Goal: Task Accomplishment & Management: Use online tool/utility

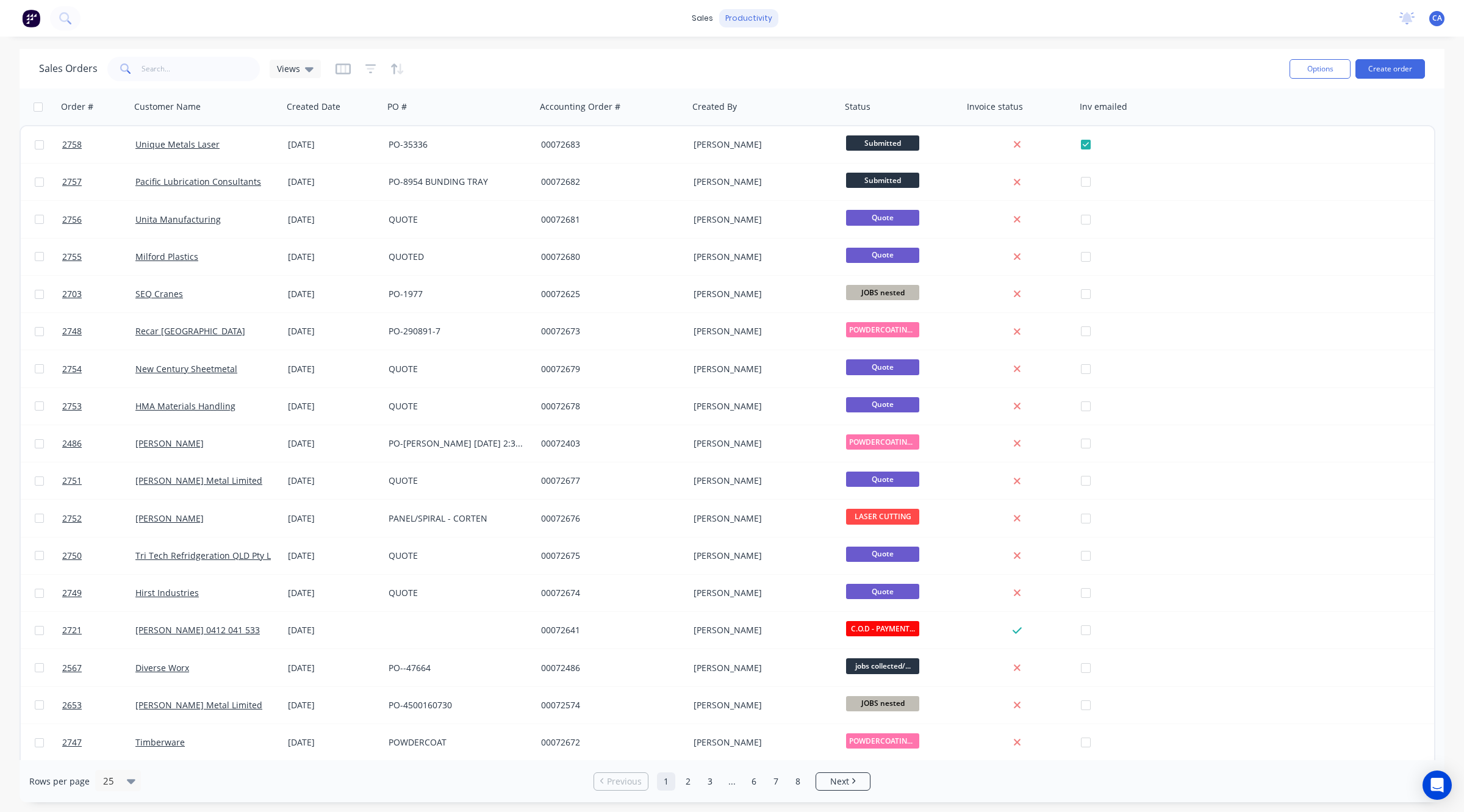
click at [748, 11] on div "productivity" at bounding box center [749, 19] width 59 height 19
click at [764, 56] on div "Workflow" at bounding box center [774, 58] width 37 height 11
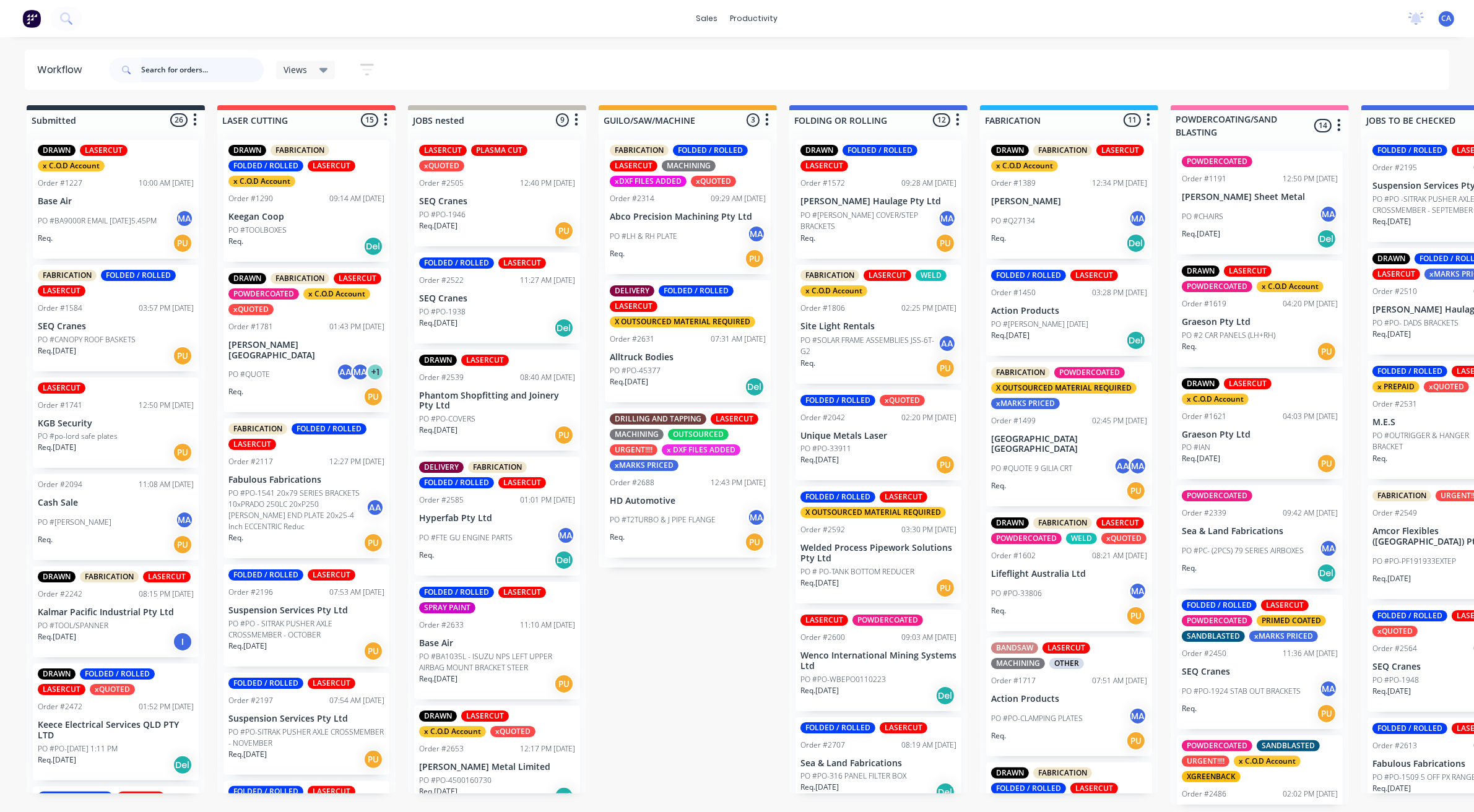
click at [195, 73] on input "text" at bounding box center [202, 69] width 122 height 24
click at [168, 71] on input "text" at bounding box center [202, 69] width 122 height 24
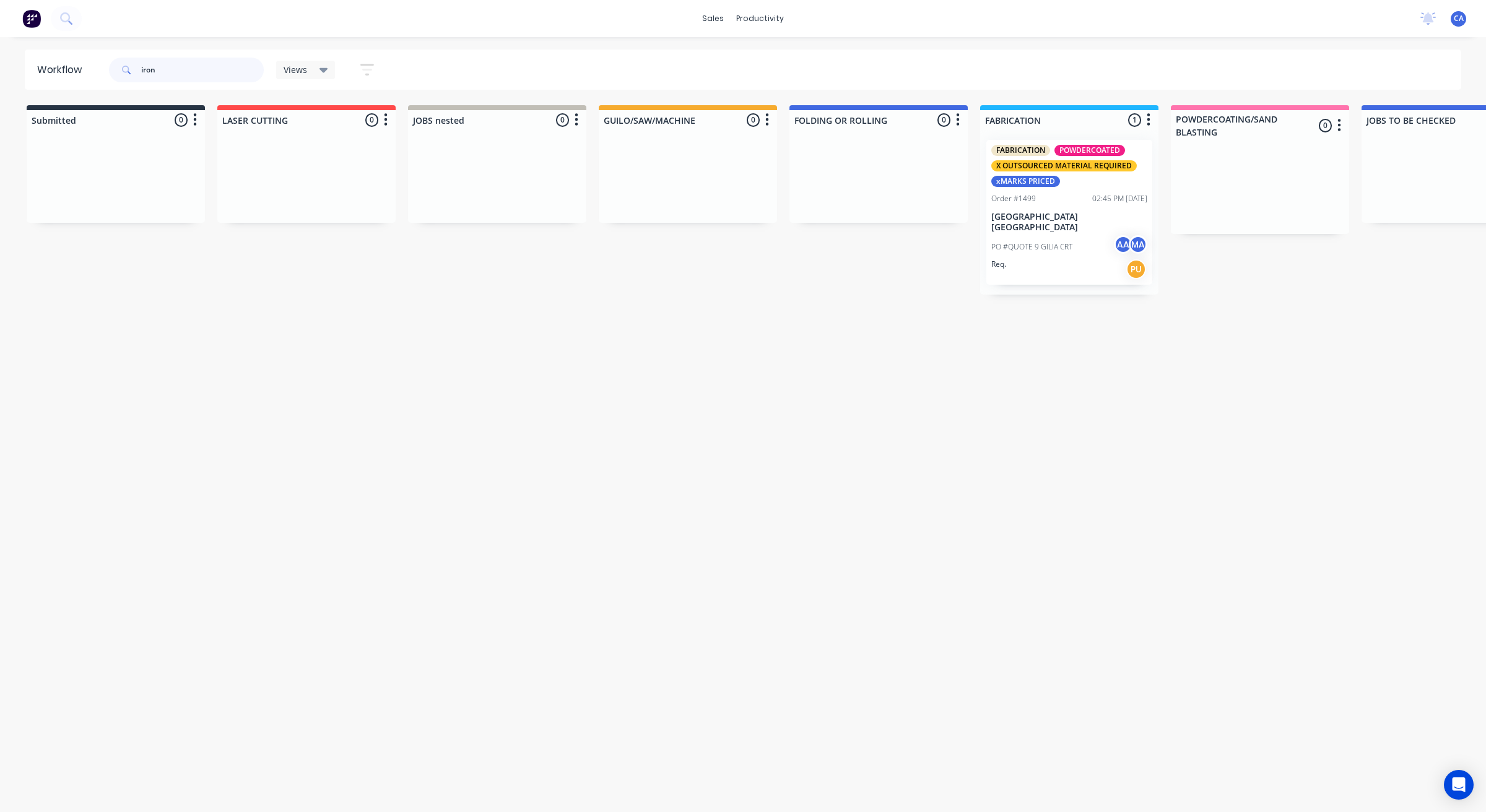
type input "iron"
click at [1049, 241] on p "PO #QUOTE 9 GILIA CRT" at bounding box center [1032, 247] width 81 height 11
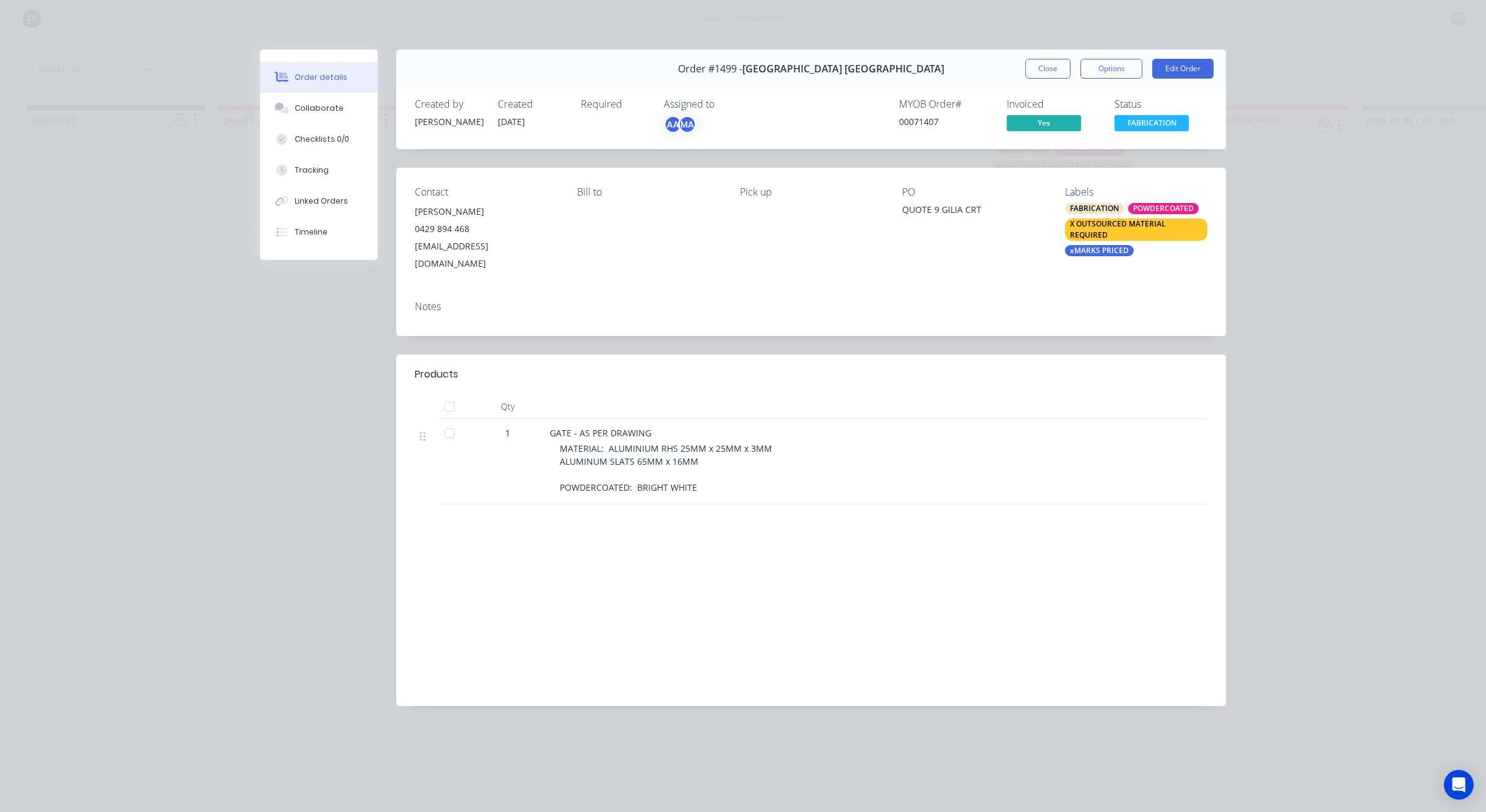
click at [1052, 61] on button "Close" at bounding box center [1048, 69] width 45 height 20
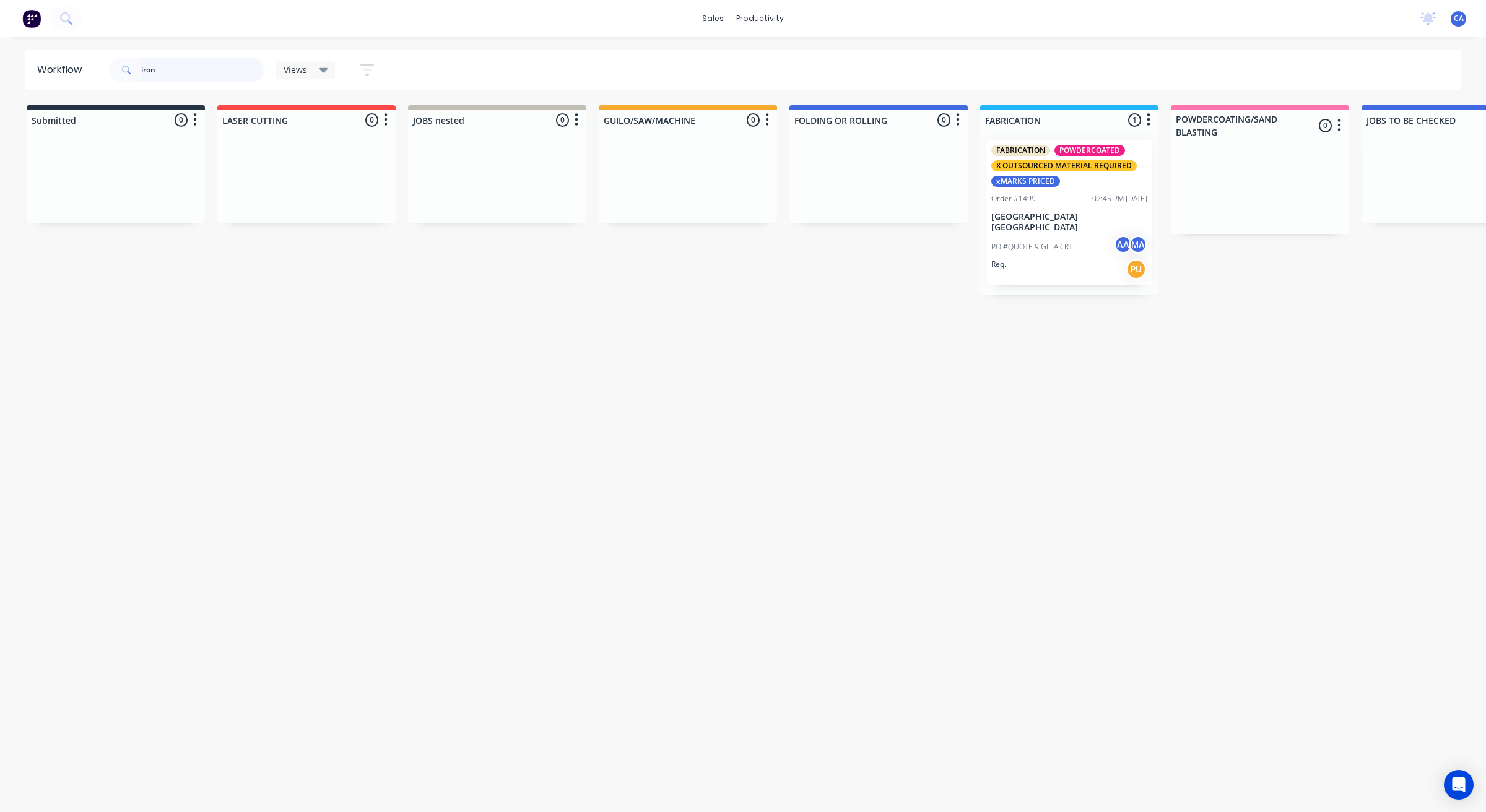
drag, startPoint x: 166, startPoint y: 71, endPoint x: 0, endPoint y: 53, distance: 167.0
click at [37, 81] on header "Workflow iron Views Save new view None (Default) edit Show/Hide statuses Show l…" at bounding box center [743, 69] width 1437 height 40
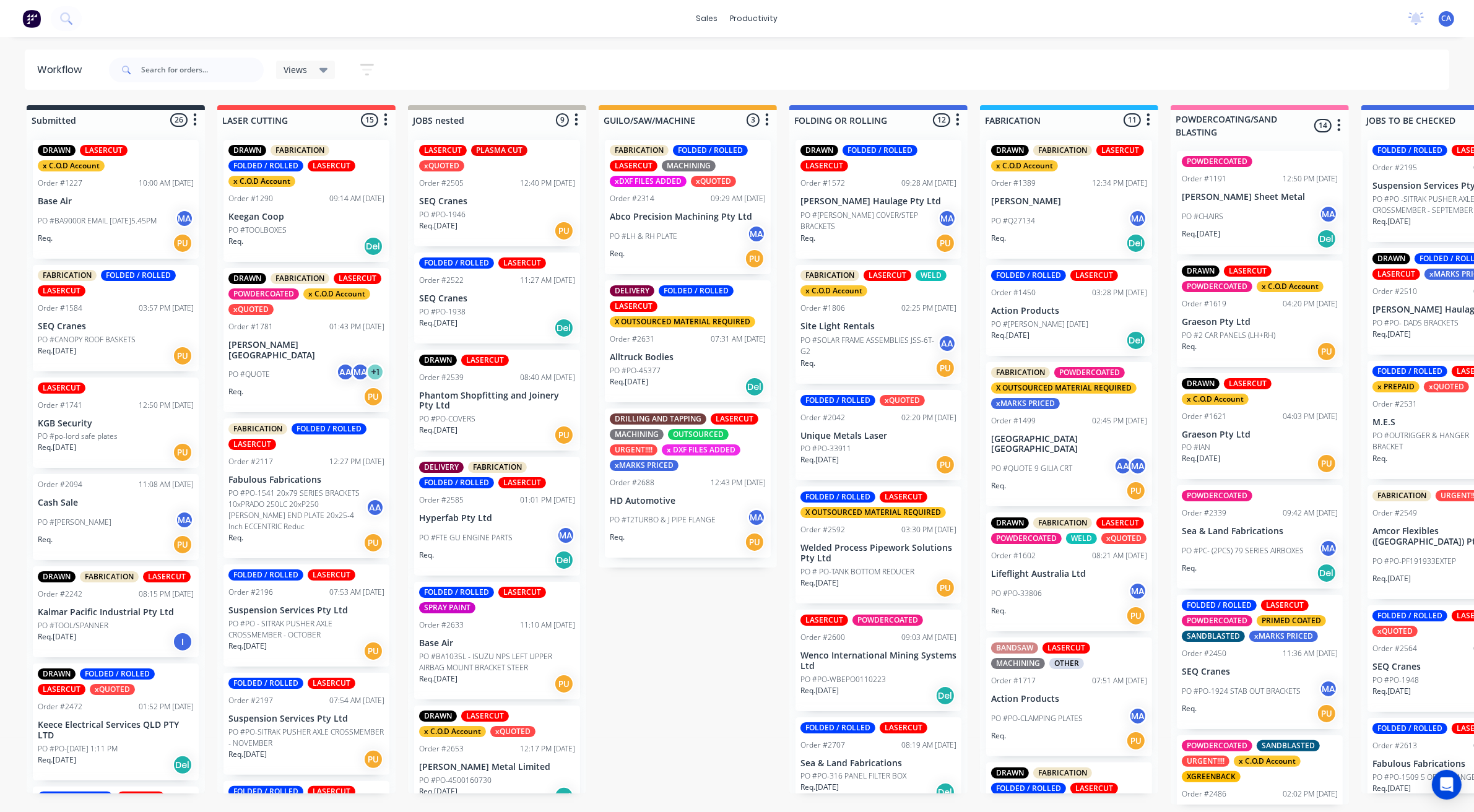
click at [652, 369] on p "PO #PO-45377" at bounding box center [635, 371] width 51 height 11
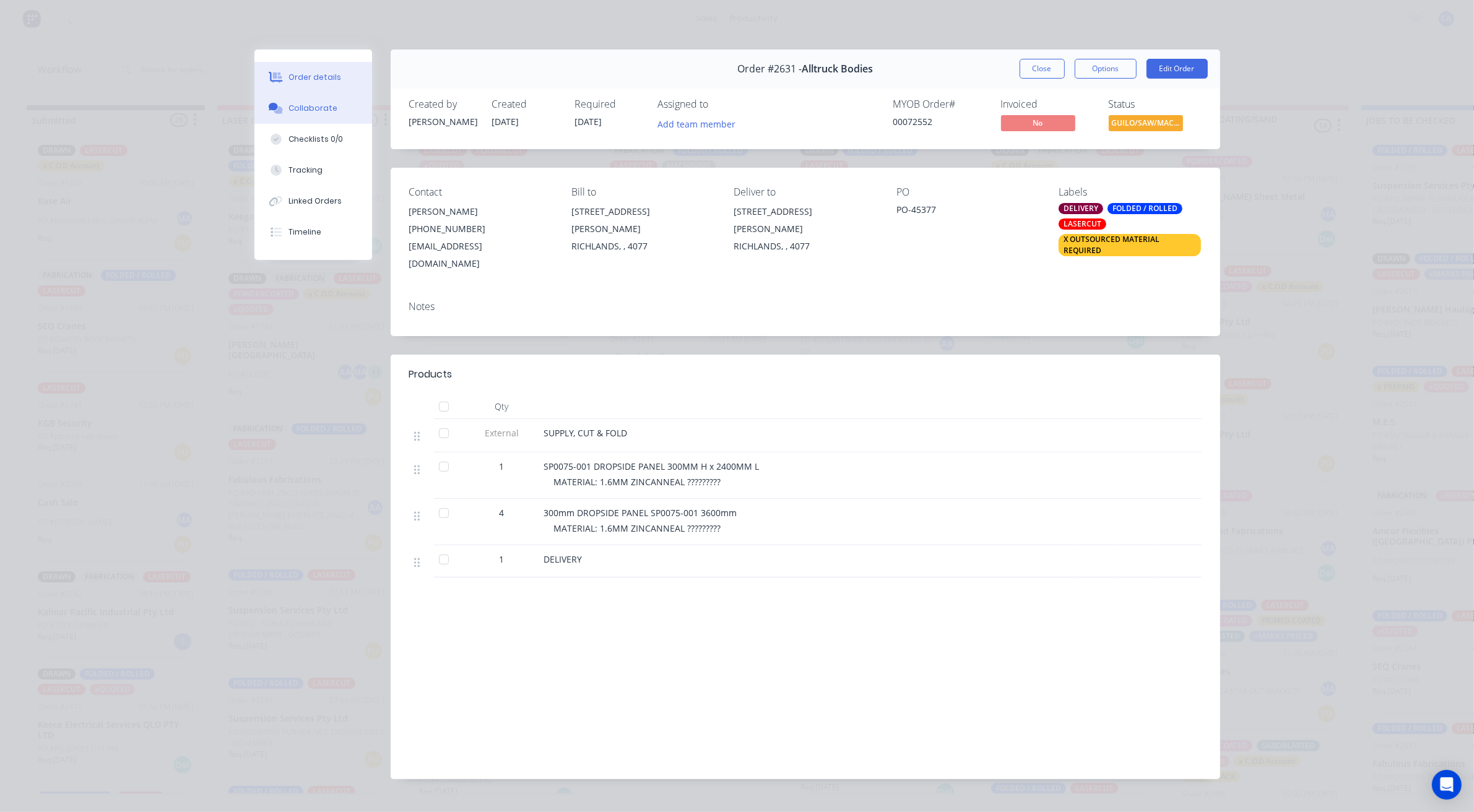
click at [329, 113] on button "Collaborate" at bounding box center [313, 108] width 118 height 31
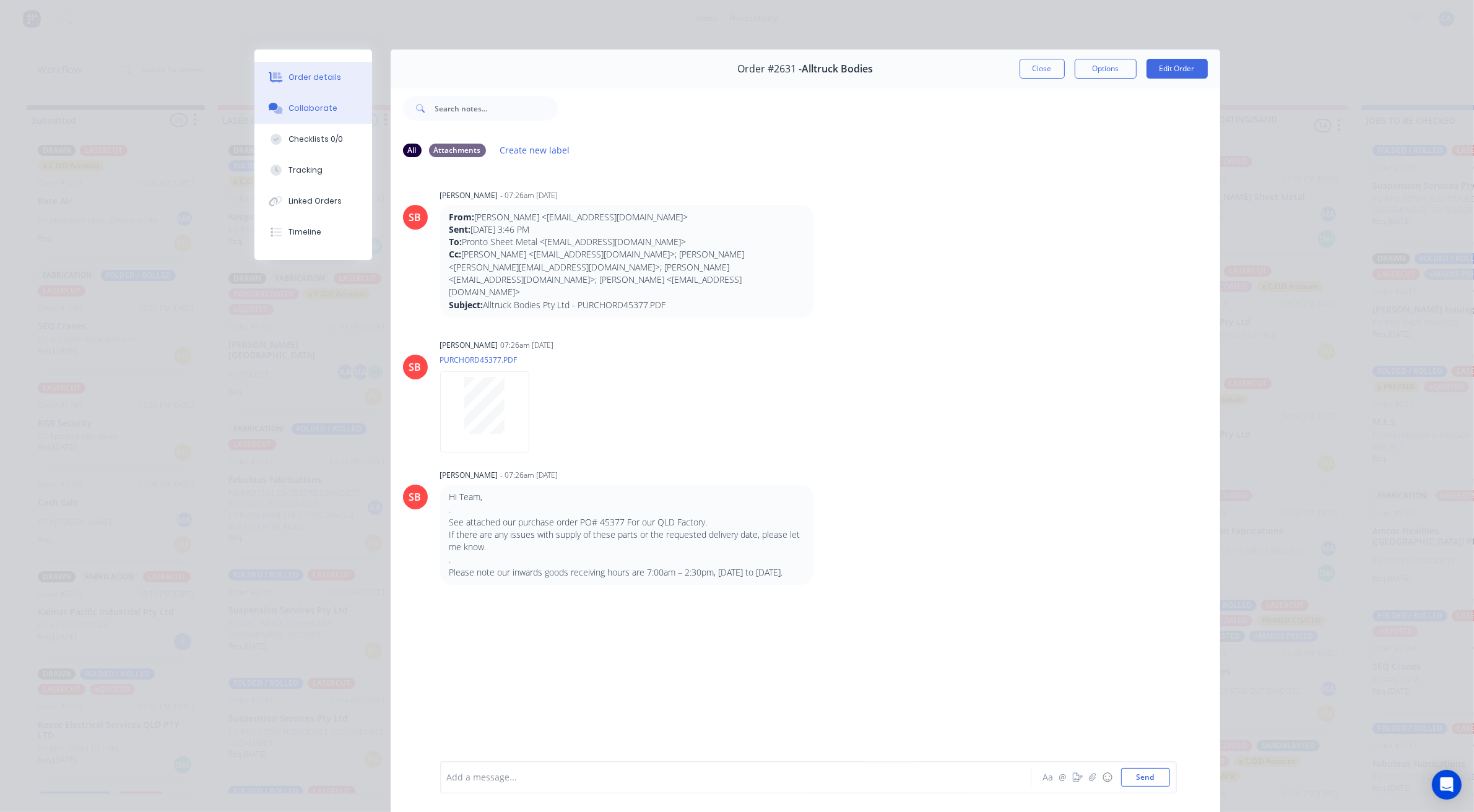
click at [314, 80] on div "Order details" at bounding box center [314, 77] width 53 height 11
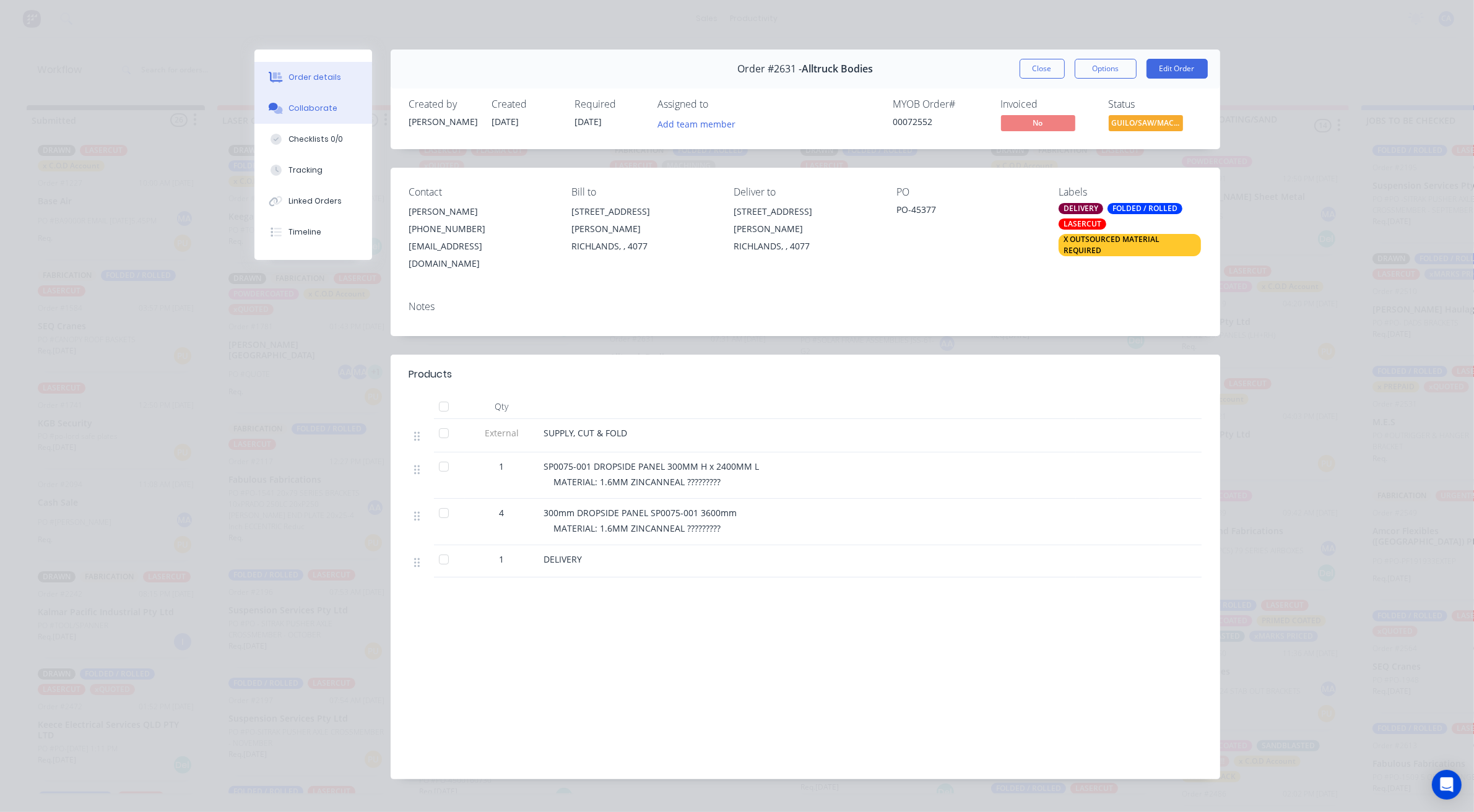
click at [328, 107] on button "Collaborate" at bounding box center [313, 108] width 118 height 31
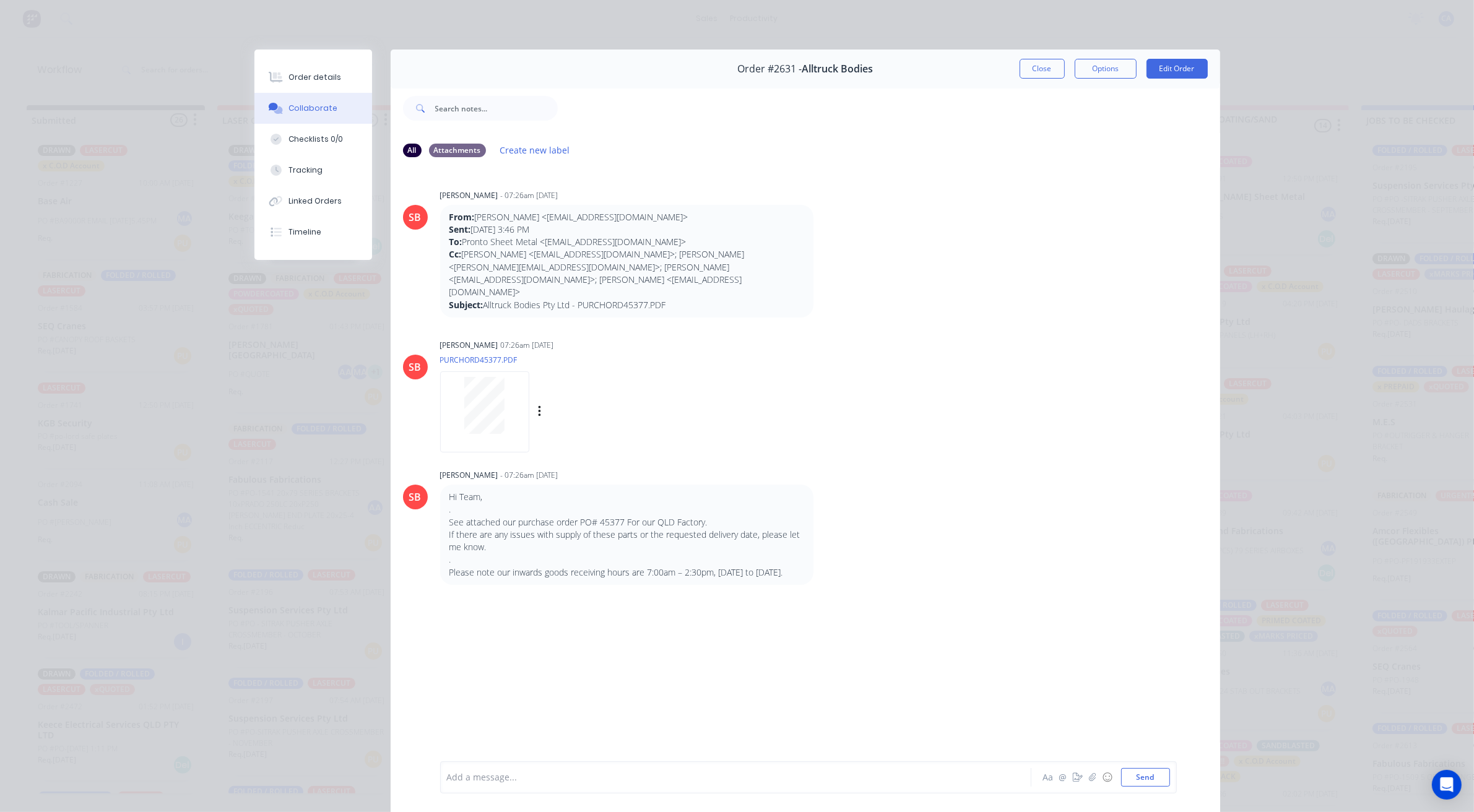
click at [508, 397] on div at bounding box center [485, 406] width 78 height 57
click at [311, 84] on button "Order details" at bounding box center [313, 77] width 118 height 31
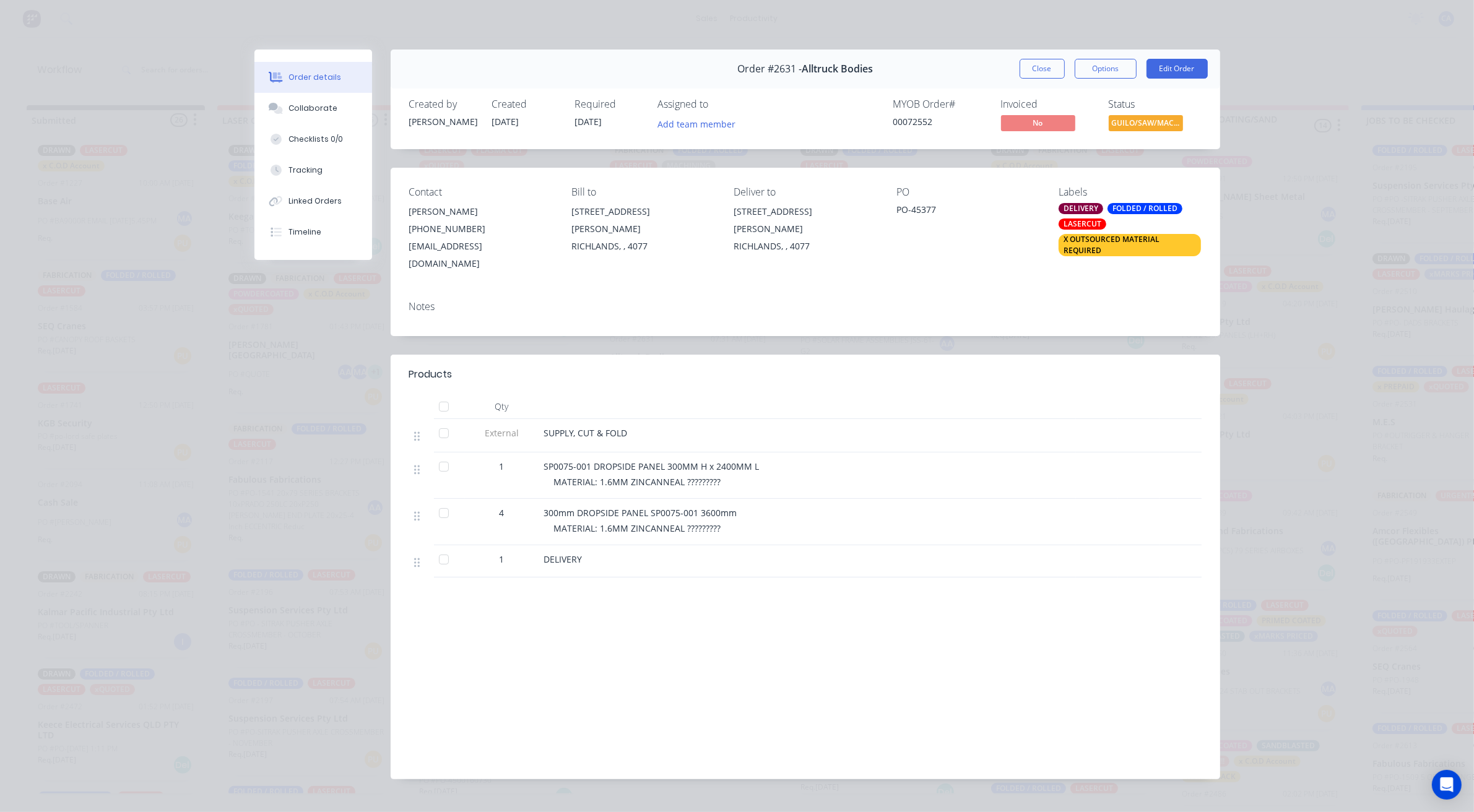
scroll to position [10, 0]
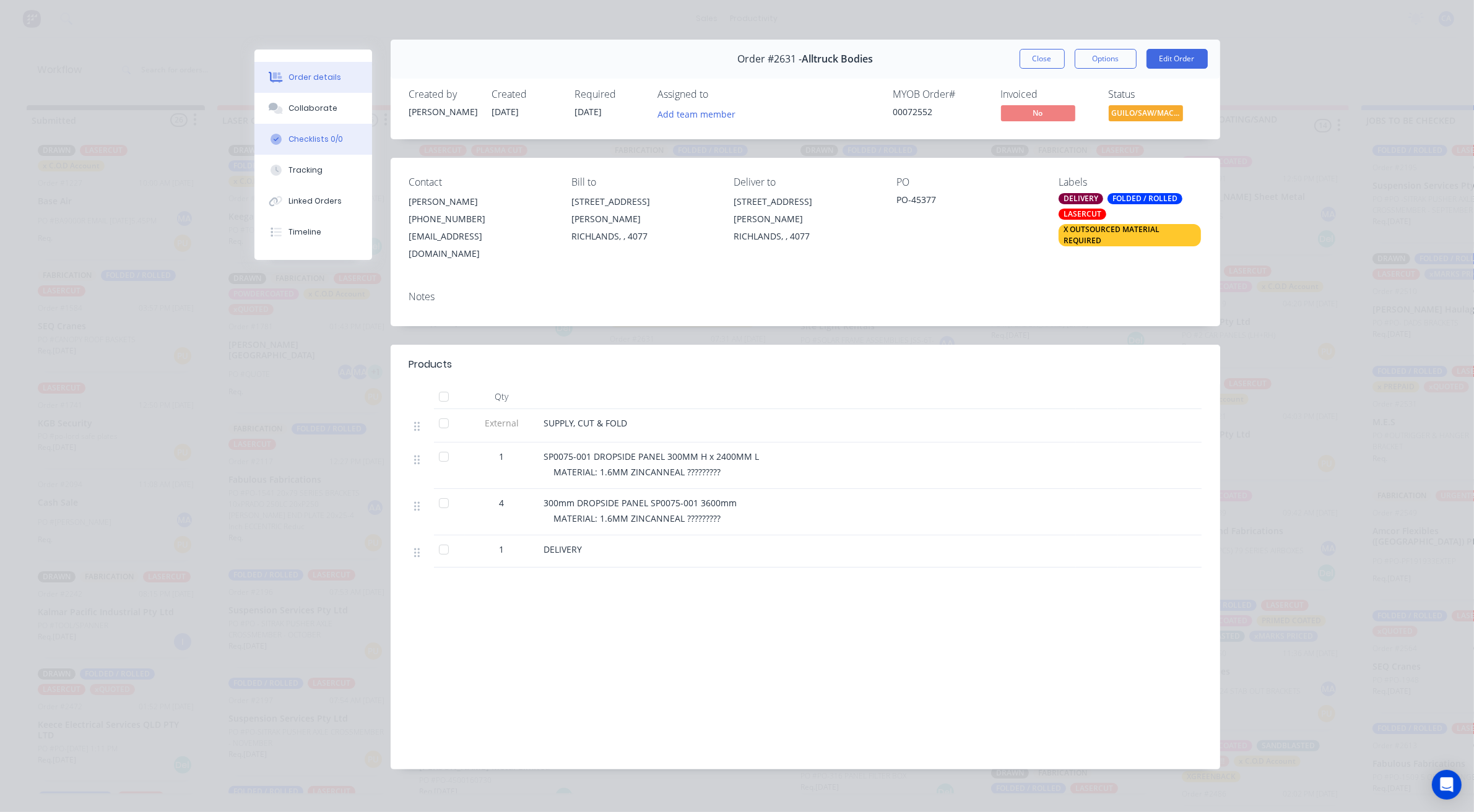
click at [313, 133] on div "Checklists 0/0" at bounding box center [315, 139] width 54 height 11
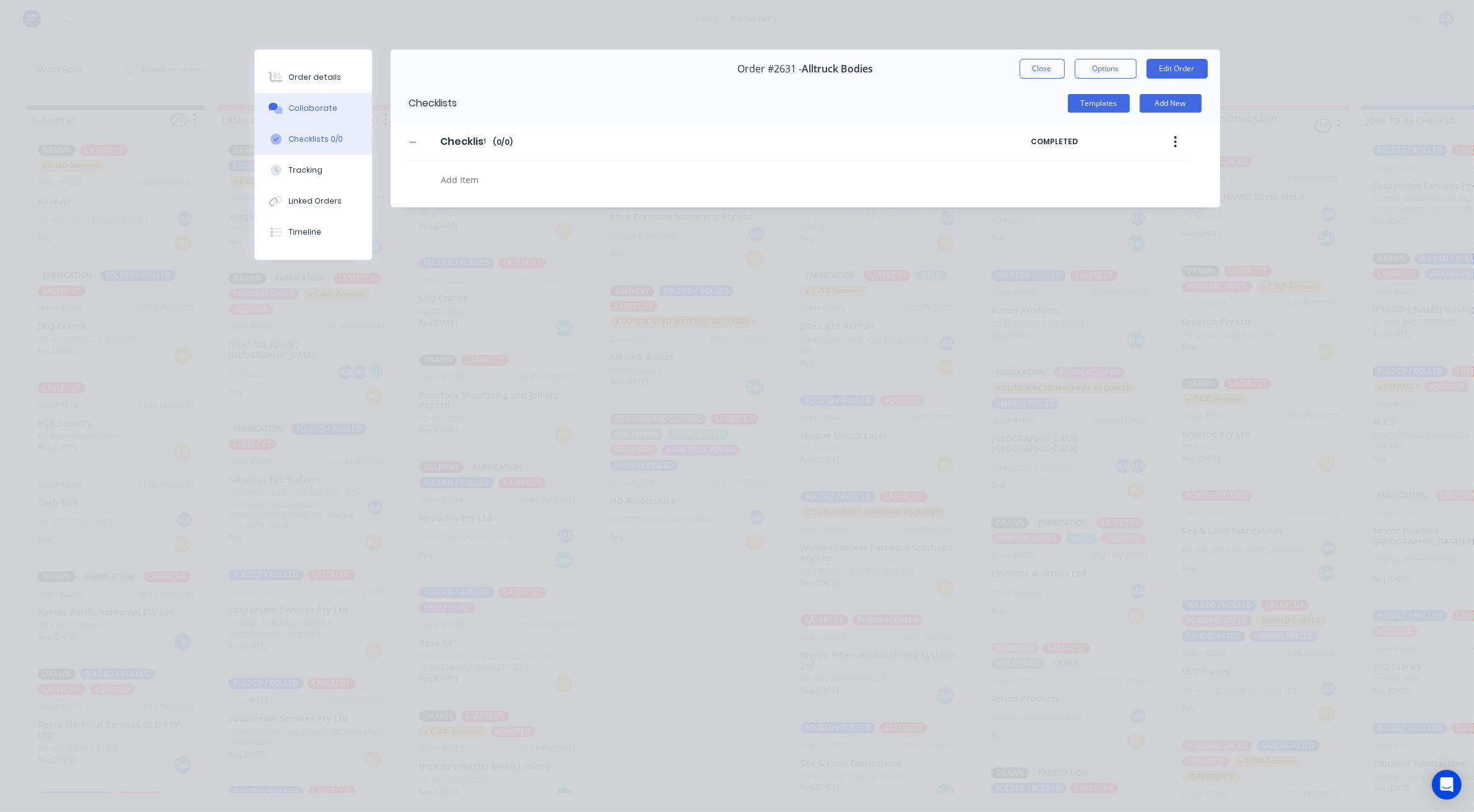
click at [311, 110] on div "Collaborate" at bounding box center [313, 108] width 49 height 11
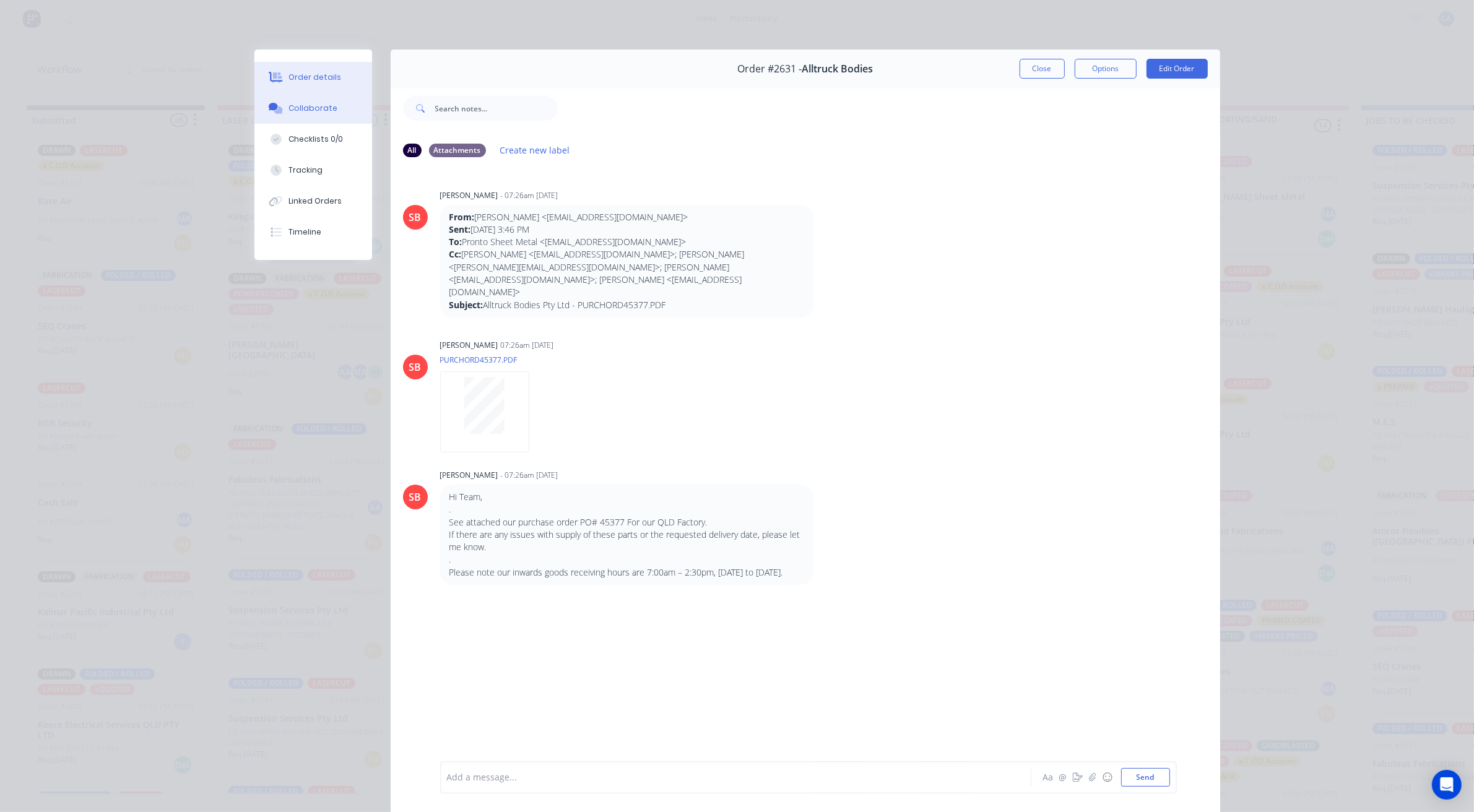
click at [311, 73] on div "Order details" at bounding box center [314, 77] width 53 height 11
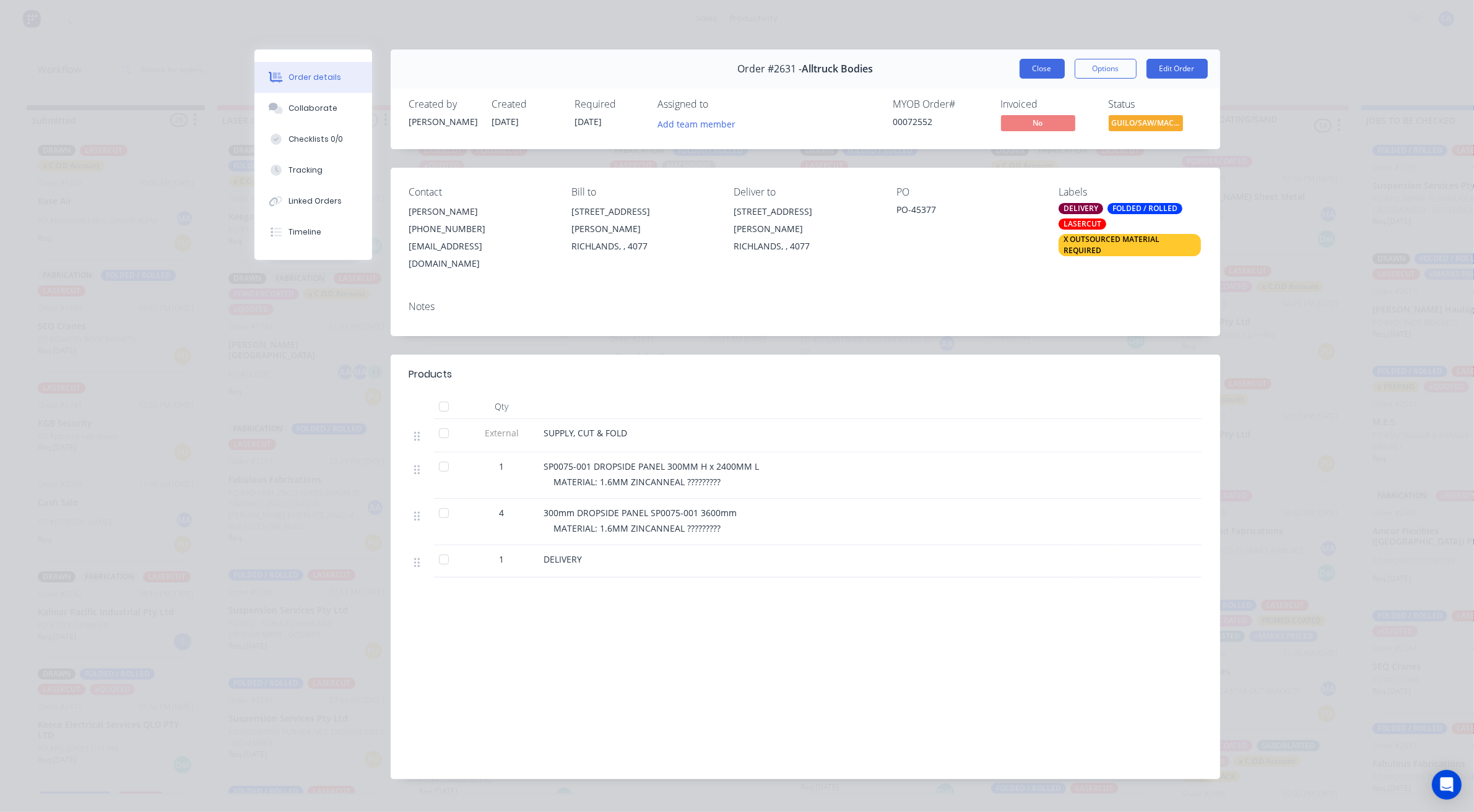
click at [1041, 67] on button "Close" at bounding box center [1042, 69] width 45 height 20
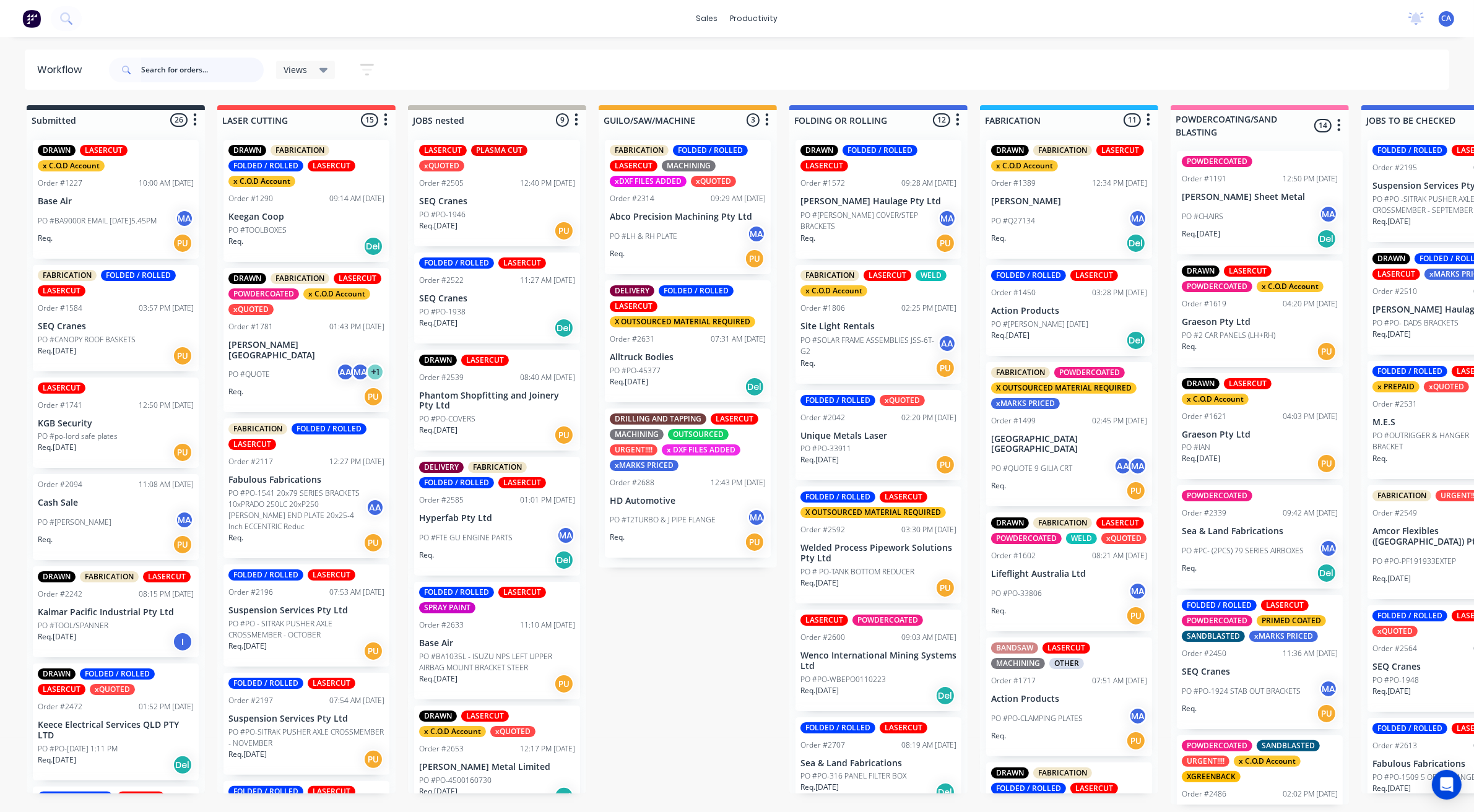
click at [183, 69] on input "text" at bounding box center [202, 69] width 122 height 24
type input "ali"
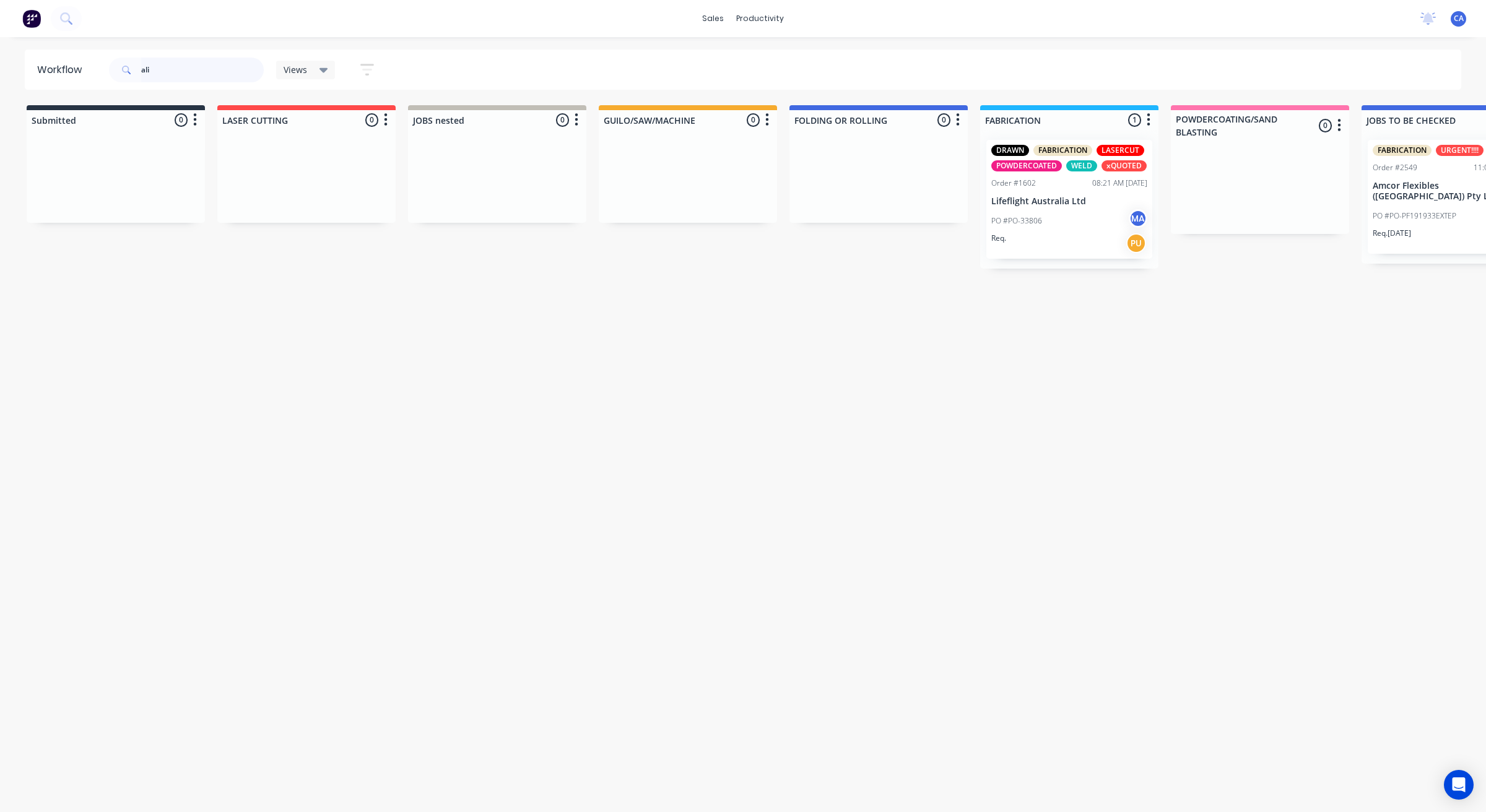
click at [66, 73] on header "Workflow ali Views Save new view None (Default) edit Show/Hide statuses Show li…" at bounding box center [743, 69] width 1437 height 40
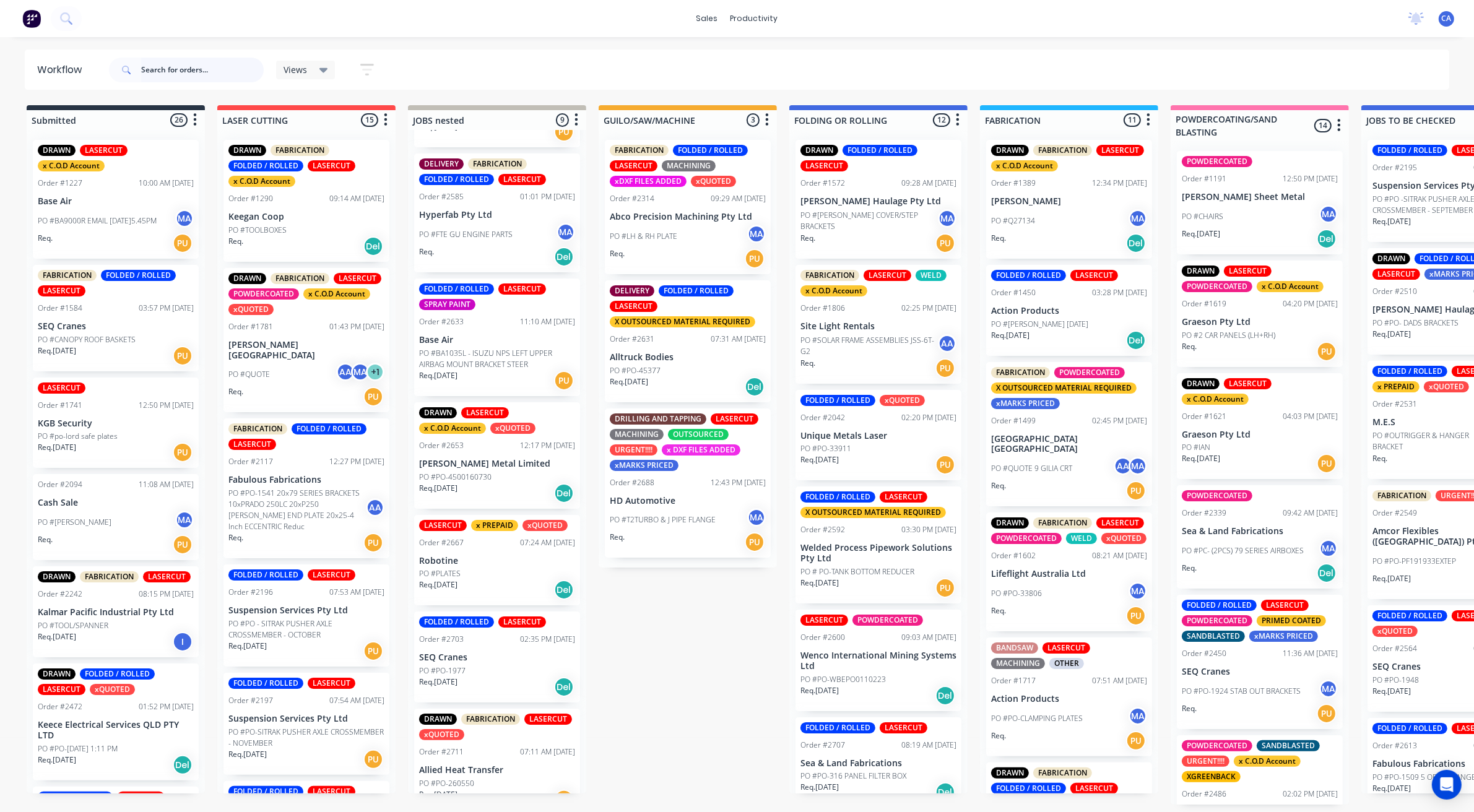
scroll to position [322, 0]
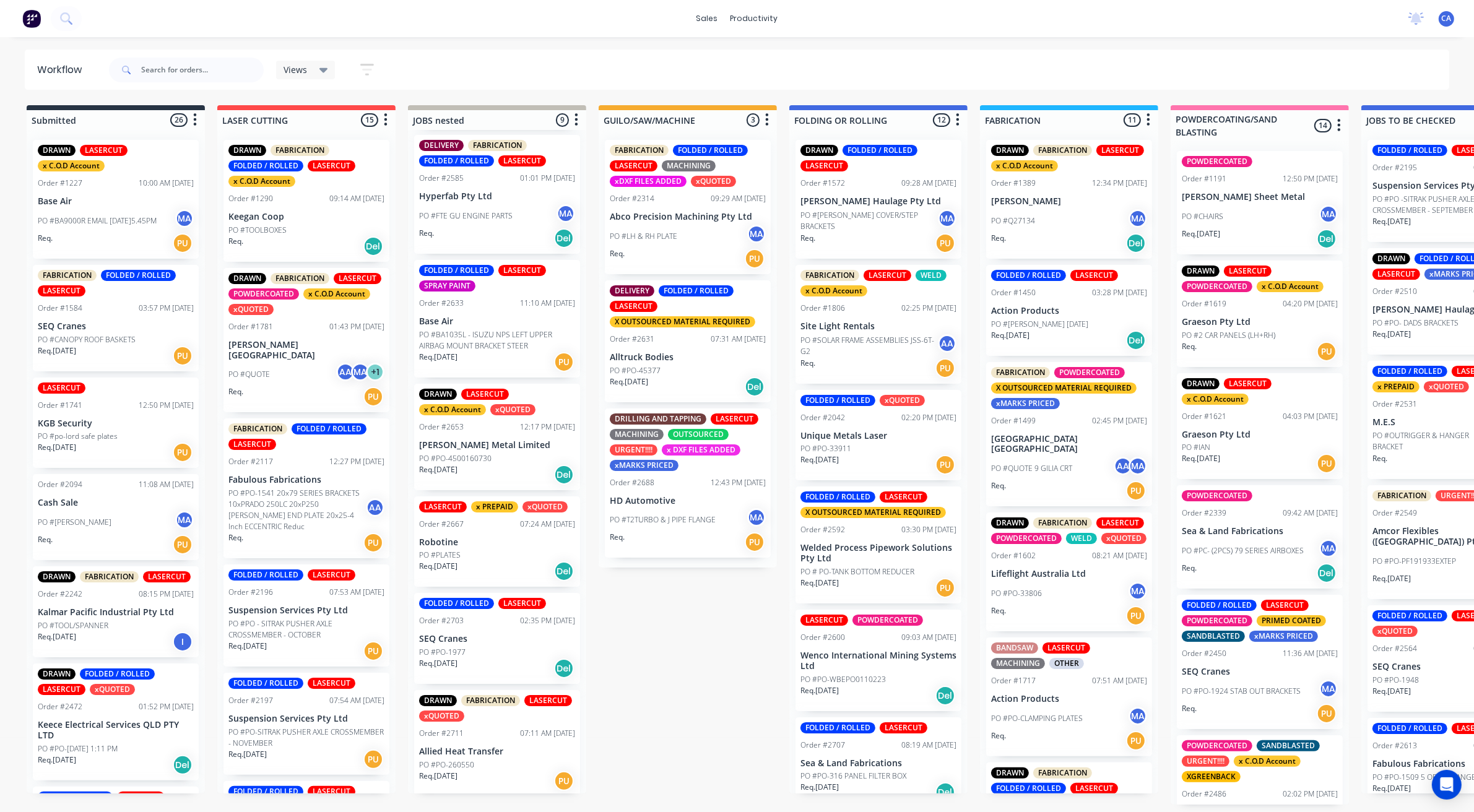
click at [469, 787] on div "Req. [DATE] PU" at bounding box center [497, 780] width 156 height 21
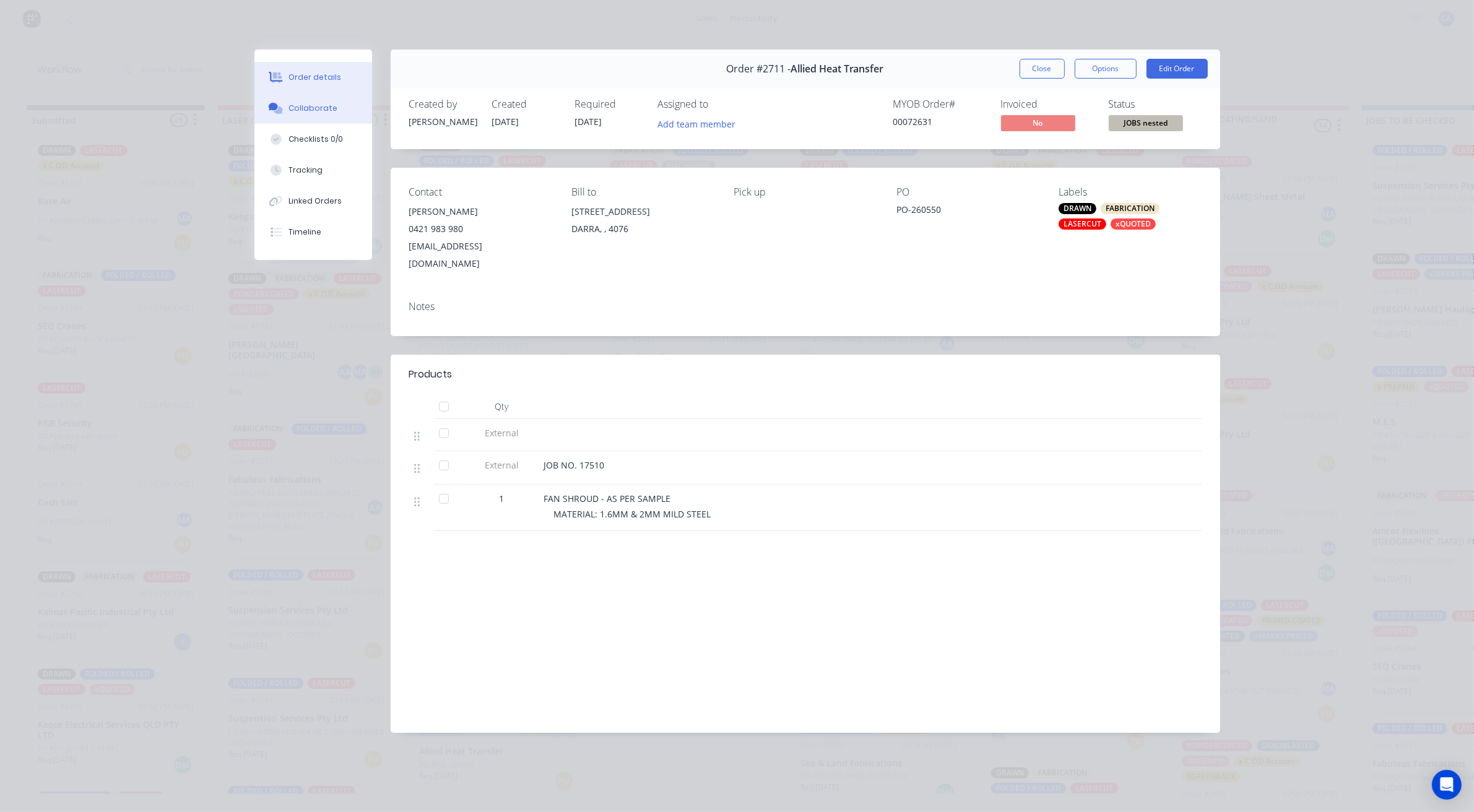
click at [297, 113] on div "Collaborate" at bounding box center [313, 108] width 49 height 11
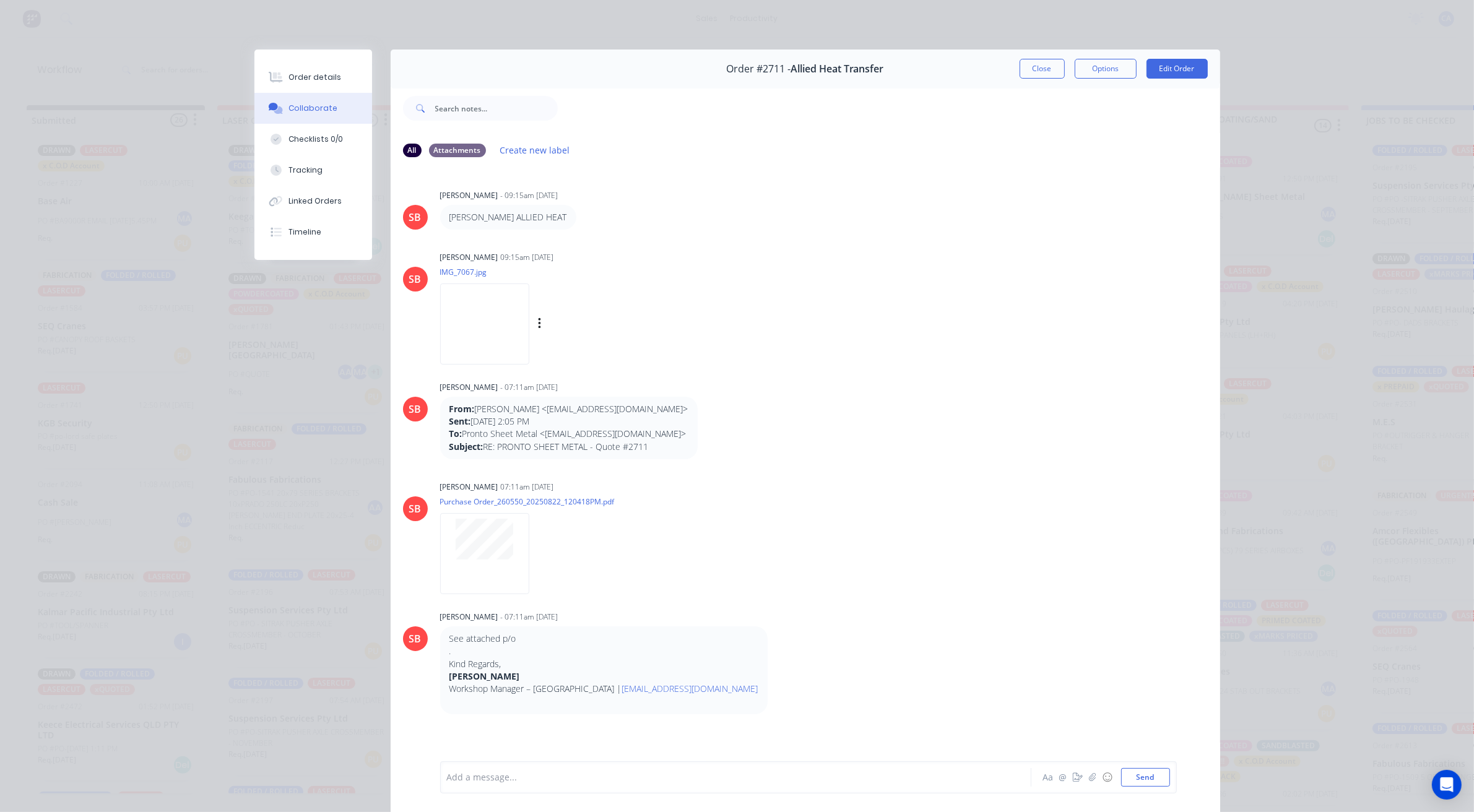
scroll to position [0, 0]
click at [320, 77] on div "Order details" at bounding box center [314, 77] width 53 height 11
